Goal: Obtain resource: Obtain resource

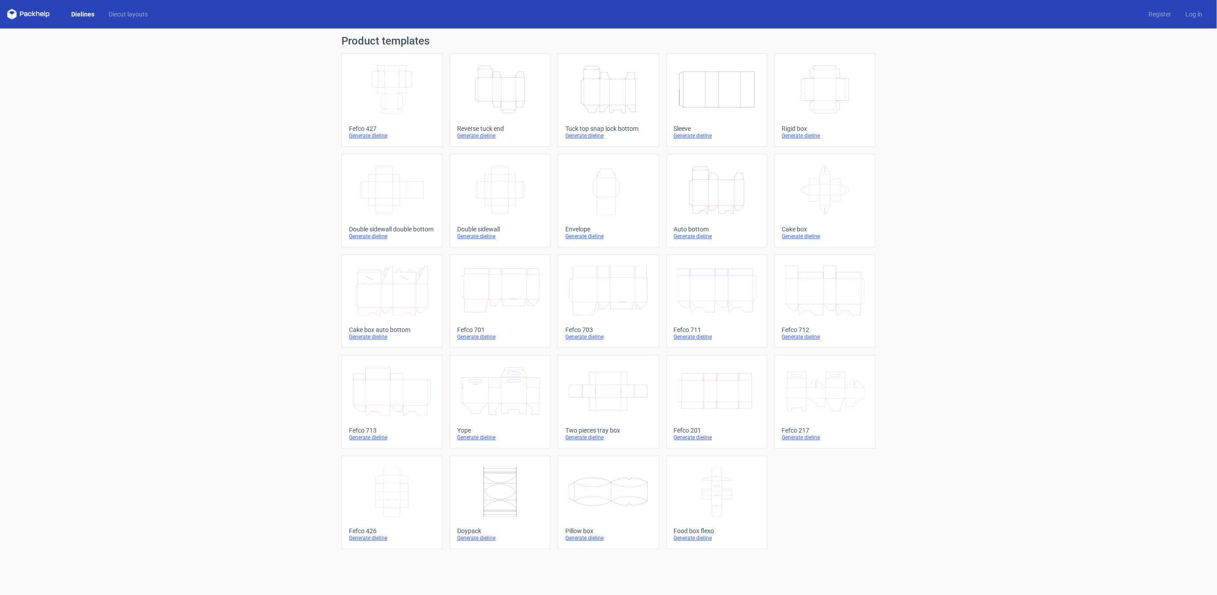
click at [398, 94] on icon "Width Depth Height" at bounding box center [392, 90] width 79 height 50
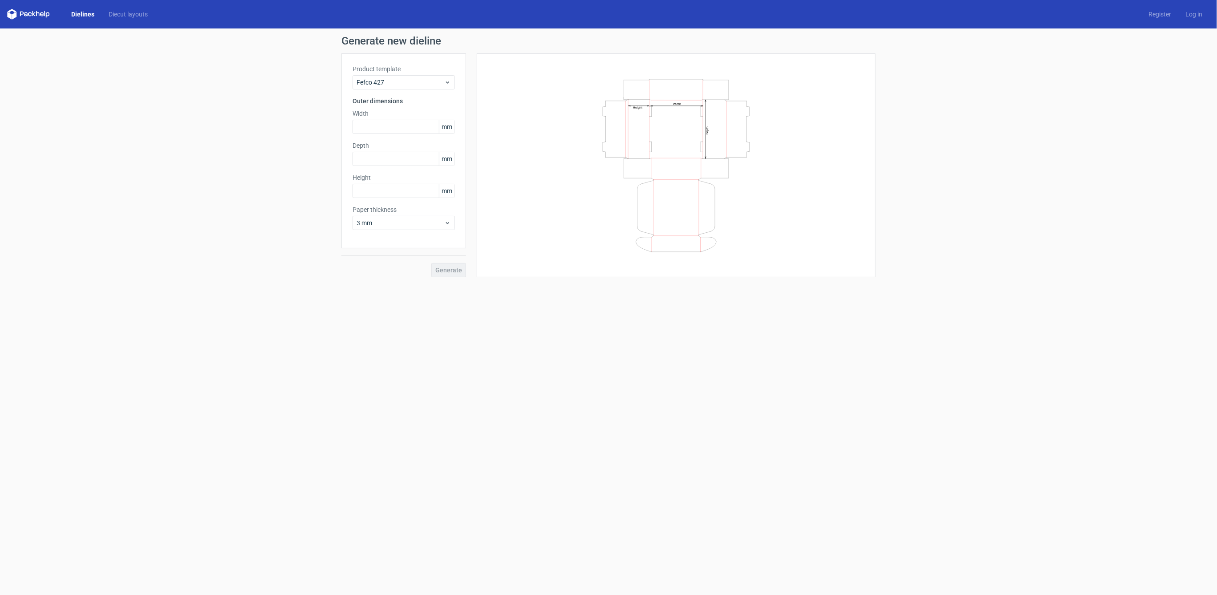
click at [658, 192] on icon "Width Depth Height" at bounding box center [676, 166] width 267 height 178
click at [461, 270] on div "Generate" at bounding box center [403, 262] width 125 height 29
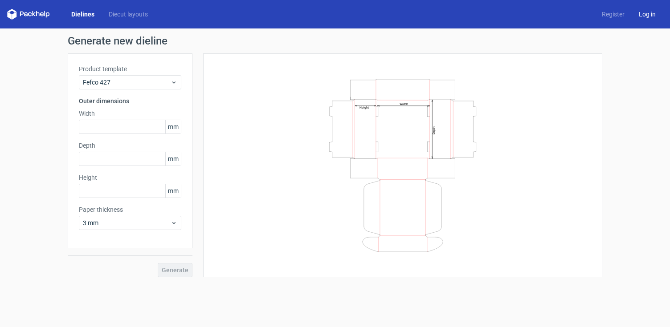
click at [643, 15] on link "Log in" at bounding box center [646, 14] width 31 height 9
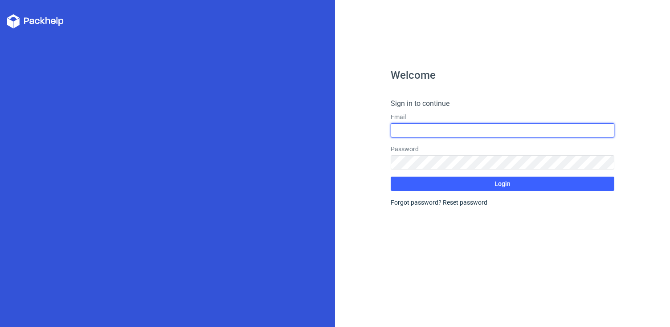
click at [414, 137] on input "text" at bounding box center [501, 130] width 223 height 14
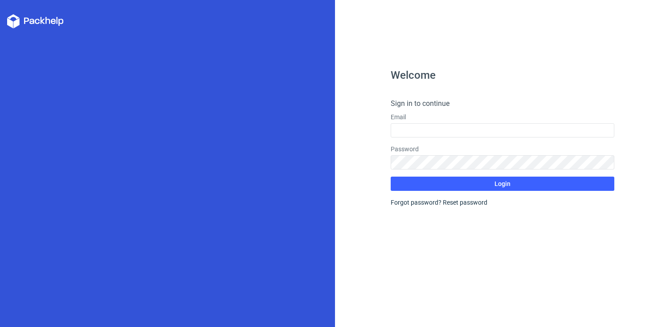
click at [178, 104] on div at bounding box center [167, 163] width 335 height 327
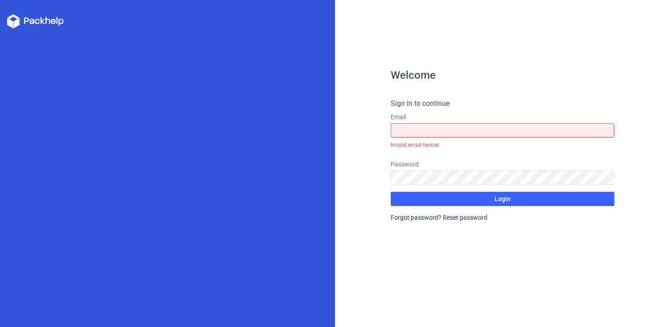
click at [50, 22] on icon at bounding box center [47, 20] width 5 height 7
click at [588, 45] on div "Welcome Sign in to continue Email Invalid email format Password Login Forgot pa…" at bounding box center [502, 163] width 335 height 327
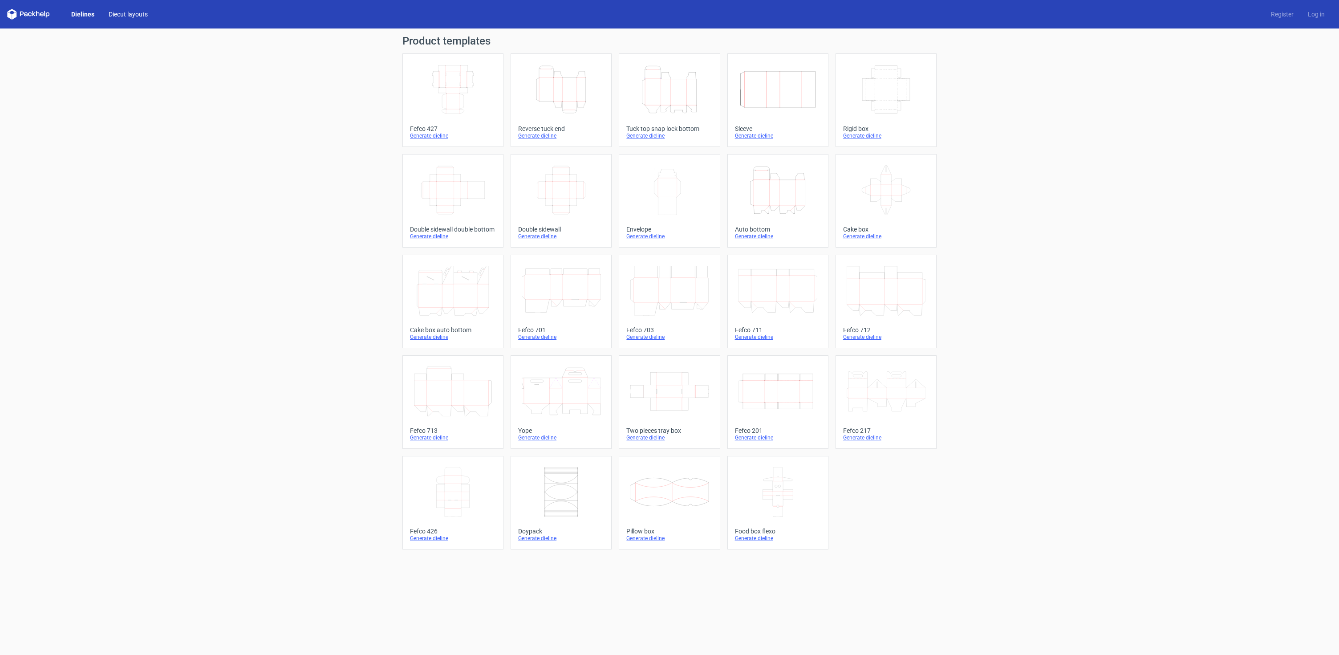
click at [111, 14] on link "Diecut layouts" at bounding box center [127, 14] width 53 height 9
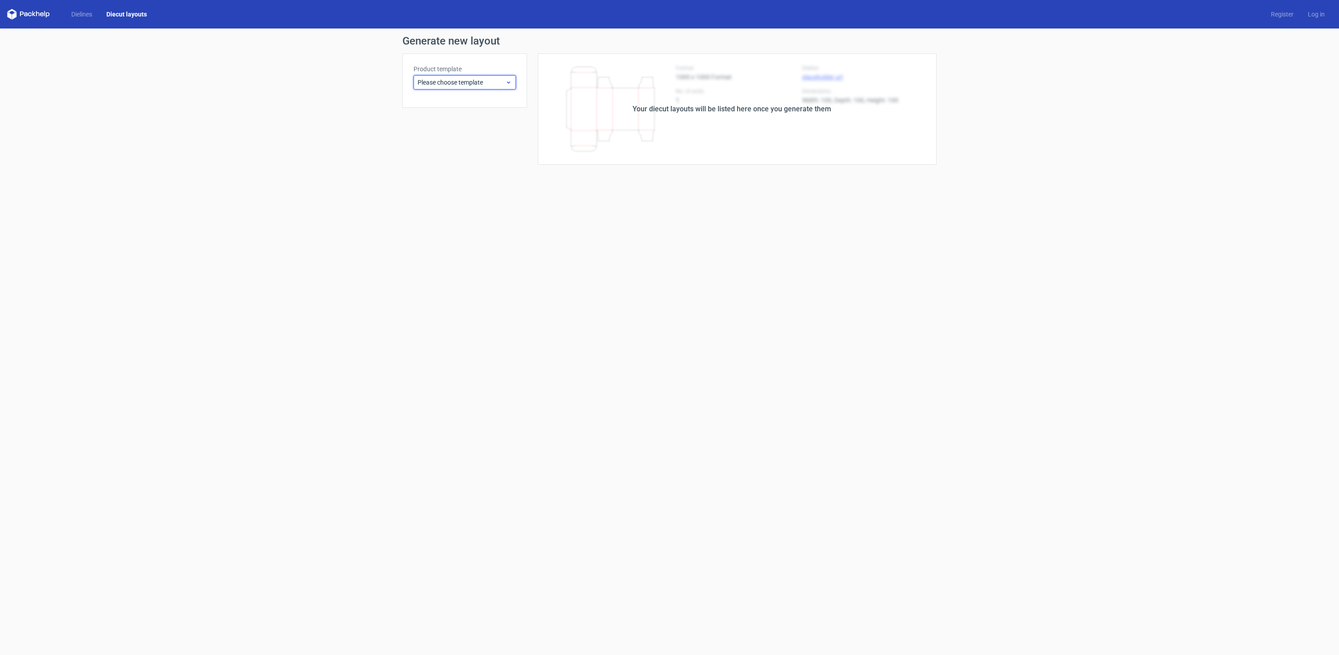
click at [483, 83] on span "Please choose template" at bounding box center [462, 82] width 88 height 9
click at [452, 114] on div "Reverse tuck end" at bounding box center [464, 116] width 95 height 14
click at [508, 533] on div "Generate" at bounding box center [464, 529] width 125 height 14
click at [85, 15] on link "Dielines" at bounding box center [81, 14] width 35 height 9
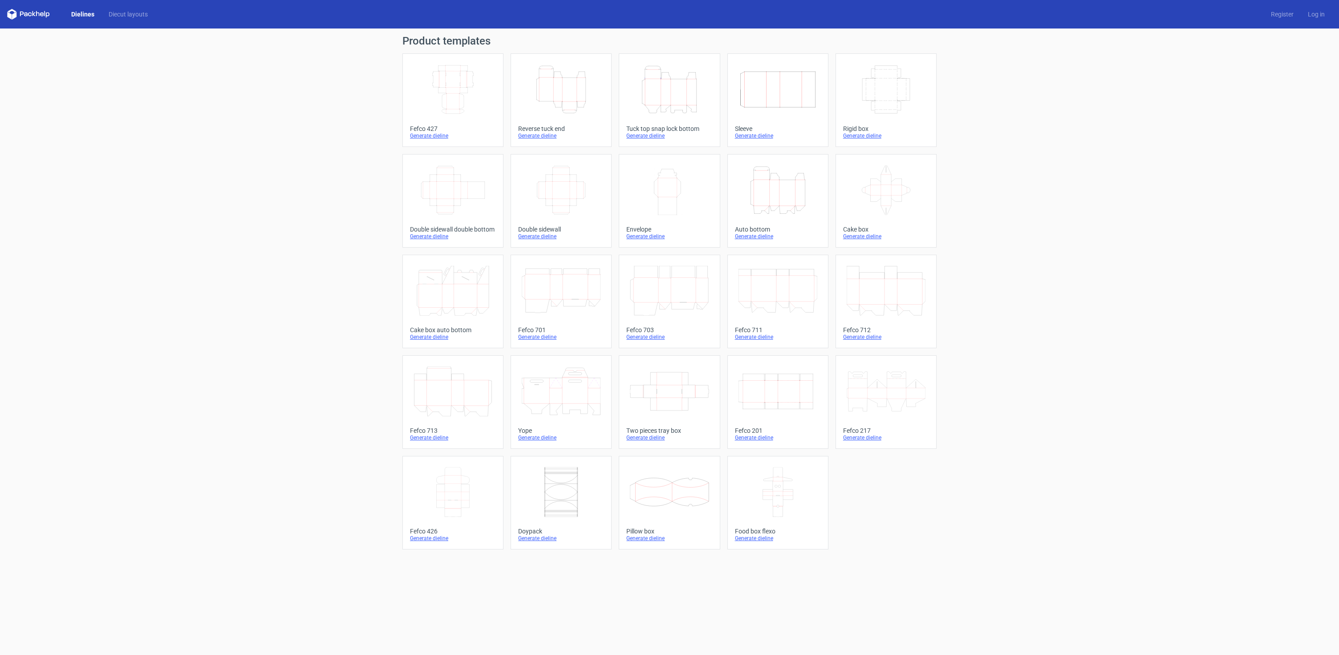
click at [85, 15] on link "Dielines" at bounding box center [82, 14] width 37 height 9
click at [429, 137] on div "Generate dieline" at bounding box center [453, 135] width 86 height 7
click at [16, 19] on icon at bounding box center [28, 14] width 43 height 11
click at [23, 15] on icon at bounding box center [28, 14] width 43 height 11
